Goal: Check status: Check status

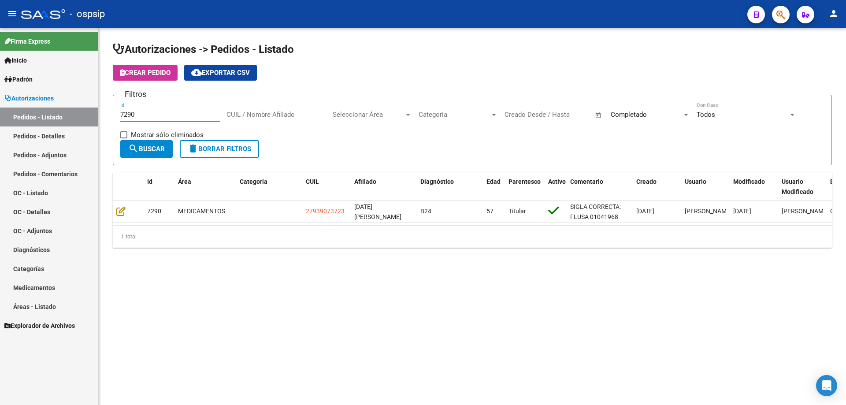
drag, startPoint x: 146, startPoint y: 113, endPoint x: 58, endPoint y: 123, distance: 88.7
click at [58, 123] on mat-sidenav-container "Firma Express Inicio Calendario SSS Instructivos Contacto OS Padrón Afiliados E…" at bounding box center [423, 216] width 846 height 377
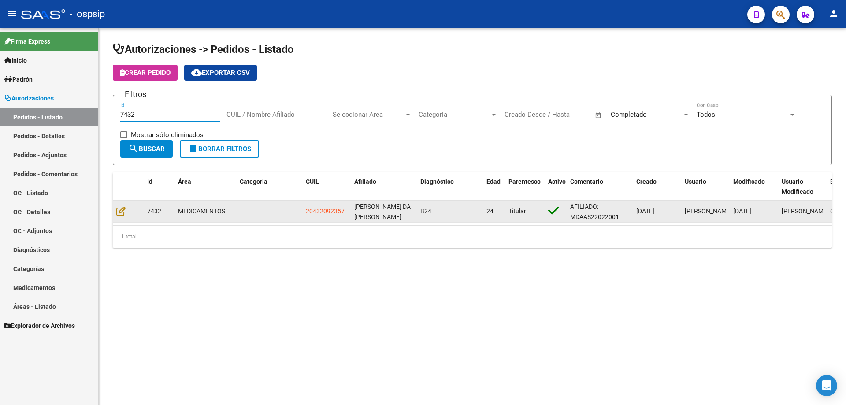
type input "7432"
click at [128, 220] on datatable-body-cell at bounding box center [128, 211] width 31 height 22
click at [123, 210] on icon at bounding box center [120, 211] width 9 height 10
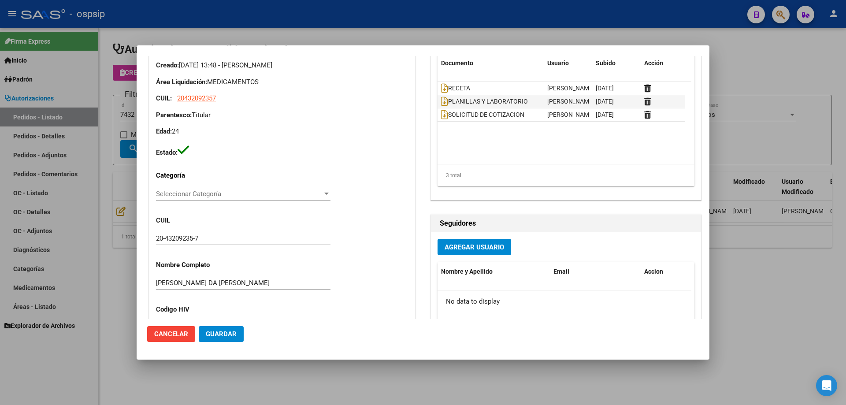
scroll to position [88, 0]
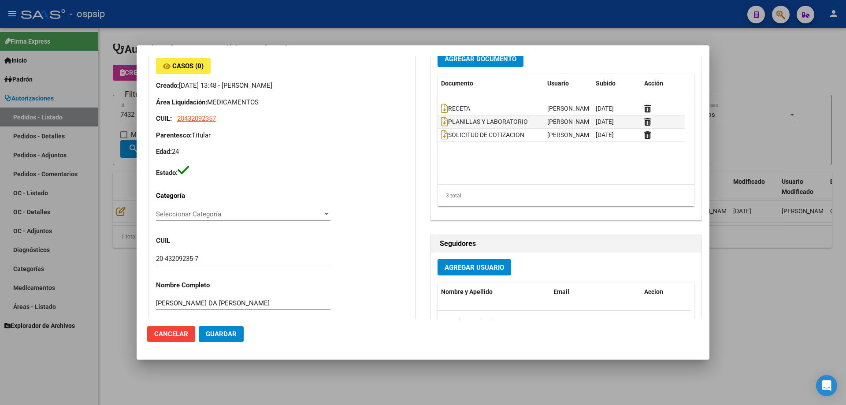
click at [445, 100] on datatable-header "Documento Usuario Subido Acción" at bounding box center [565, 88] width 254 height 28
click at [442, 107] on span "RECETA" at bounding box center [455, 108] width 29 height 7
click at [442, 107] on icon at bounding box center [444, 109] width 7 height 10
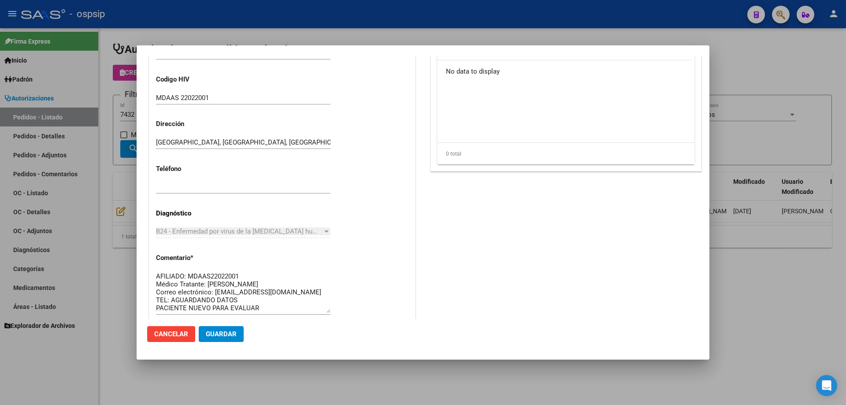
scroll to position [353, 0]
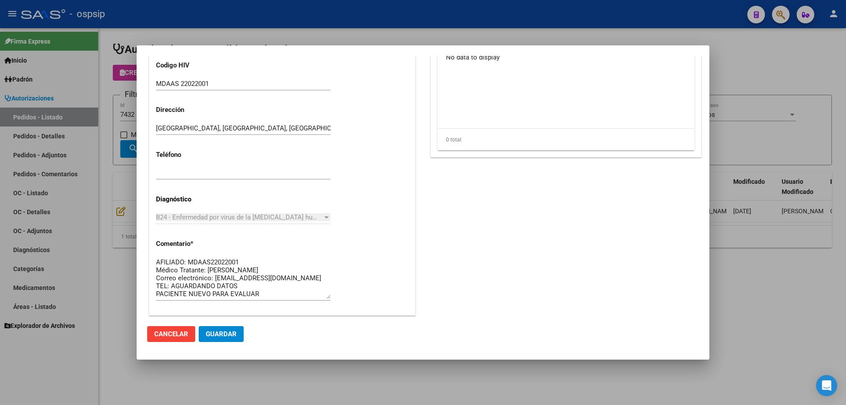
click at [241, 262] on textarea "AFILIADO: MDAAS22022001 Médico Tratante: [PERSON_NAME] Correo electrónico: [EMA…" at bounding box center [243, 277] width 174 height 41
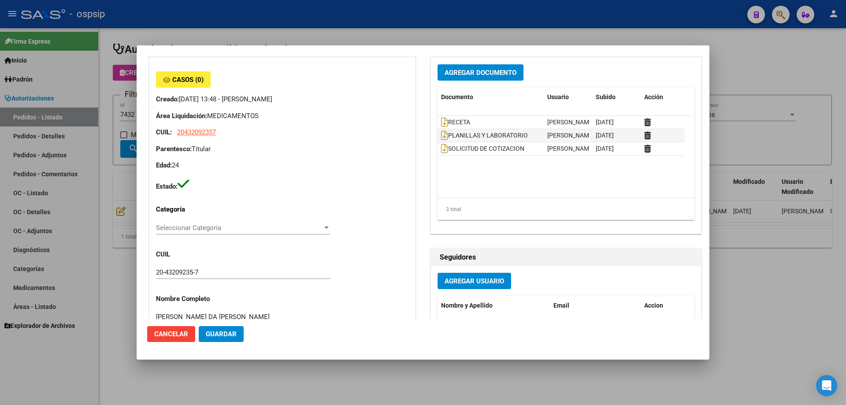
scroll to position [44, 0]
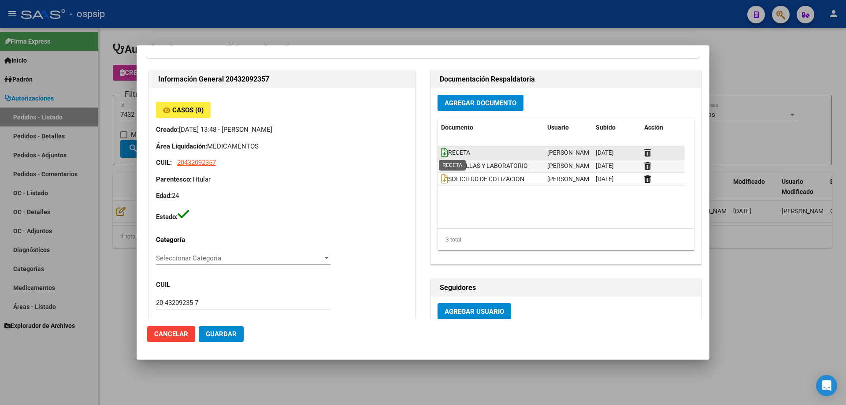
click at [442, 152] on icon at bounding box center [444, 153] width 7 height 10
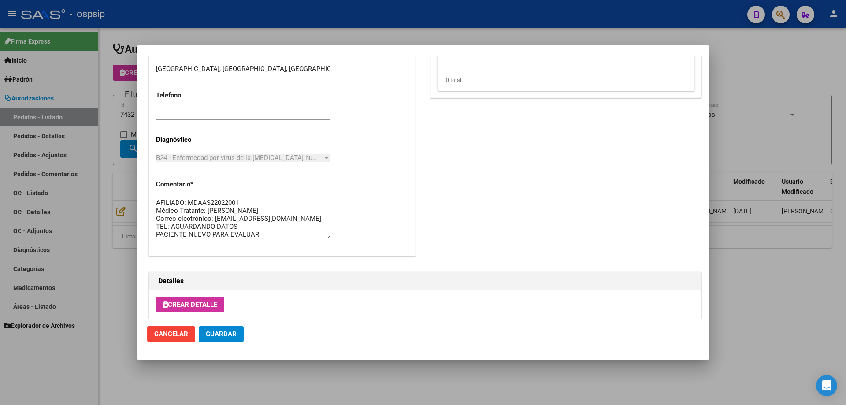
scroll to position [397, 0]
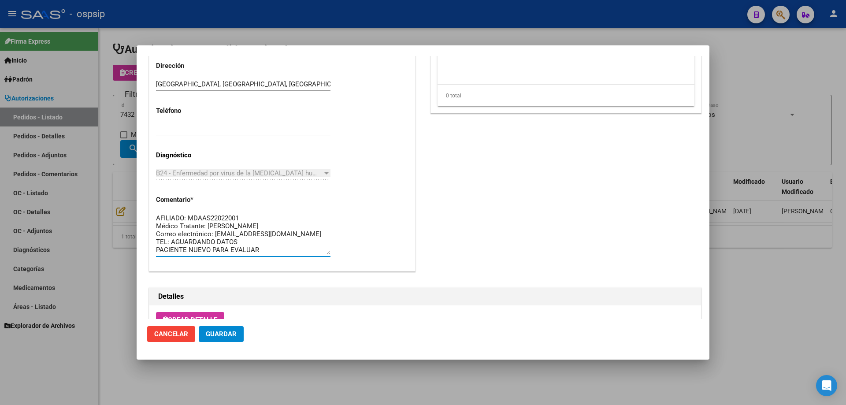
drag, startPoint x: 257, startPoint y: 214, endPoint x: 187, endPoint y: 214, distance: 70.1
click at [187, 214] on textarea "AFILIADO: MDAAS22022001 Médico Tratante: [PERSON_NAME] Correo electrónico: [EMA…" at bounding box center [243, 233] width 174 height 41
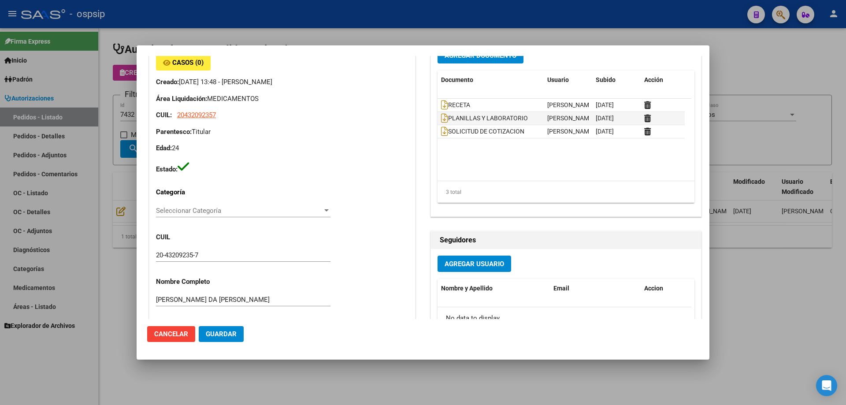
scroll to position [88, 0]
